Goal: Task Accomplishment & Management: Use online tool/utility

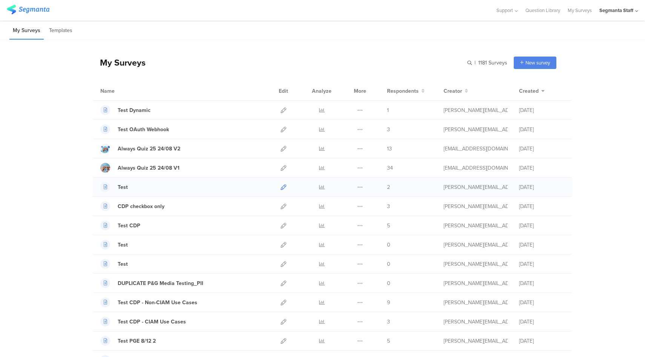
click at [281, 187] on icon at bounding box center [284, 187] width 6 height 6
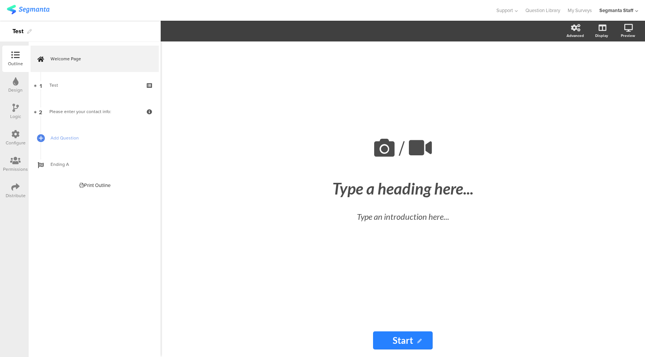
click at [19, 135] on icon at bounding box center [15, 134] width 8 height 8
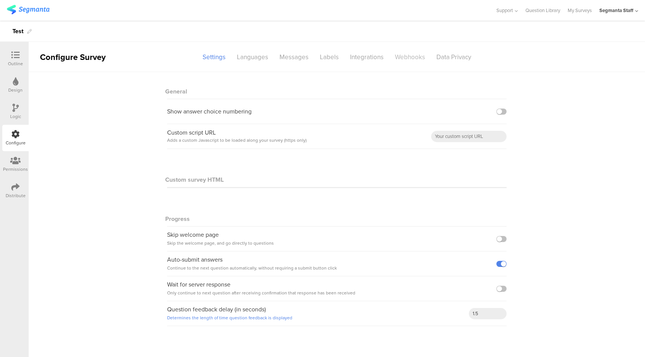
click at [396, 59] on div "Webhooks" at bounding box center [409, 57] width 41 height 13
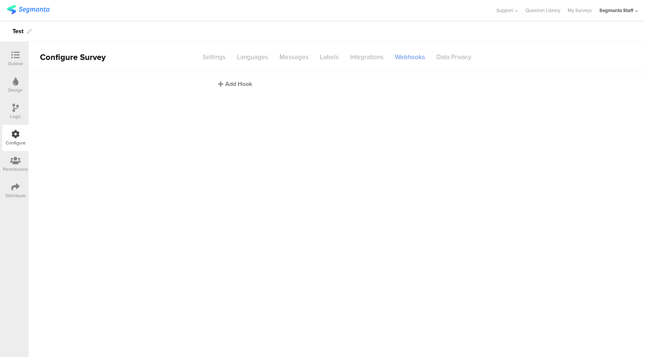
click at [220, 83] on icon at bounding box center [220, 84] width 5 height 6
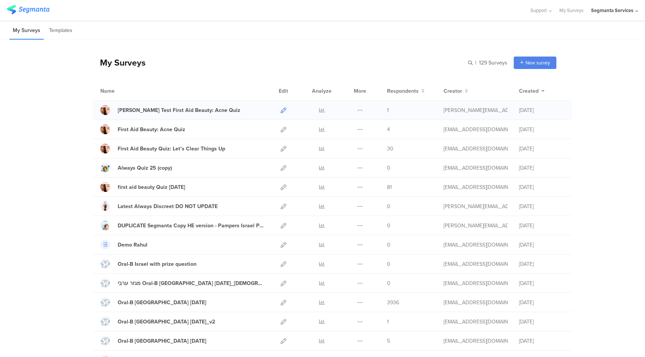
click at [281, 111] on icon at bounding box center [284, 110] width 6 height 6
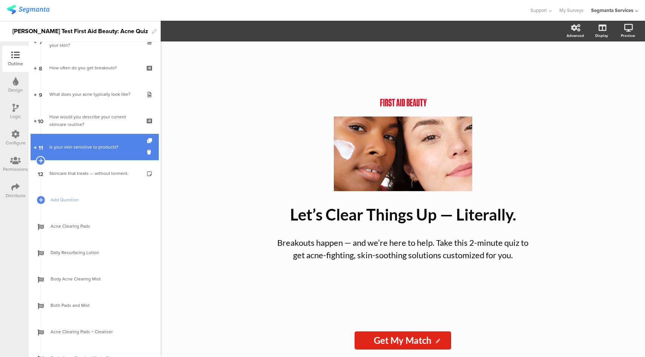
scroll to position [200, 0]
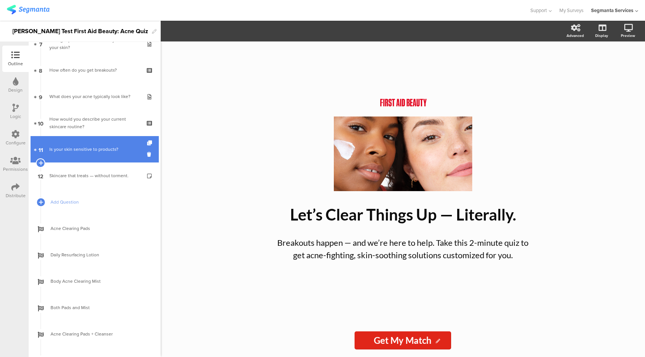
click at [108, 97] on div "What does your acne typically look like?" at bounding box center [94, 97] width 90 height 8
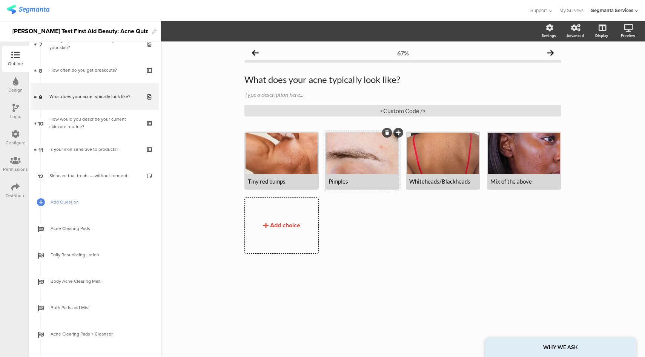
click at [355, 161] on div at bounding box center [362, 153] width 72 height 41
click at [189, 32] on icon "button" at bounding box center [187, 31] width 6 height 6
click at [378, 232] on div "Tiny red bumps Pimples" at bounding box center [405, 196] width 323 height 129
click at [604, 69] on icon at bounding box center [601, 67] width 8 height 7
